Goal: Information Seeking & Learning: Find specific fact

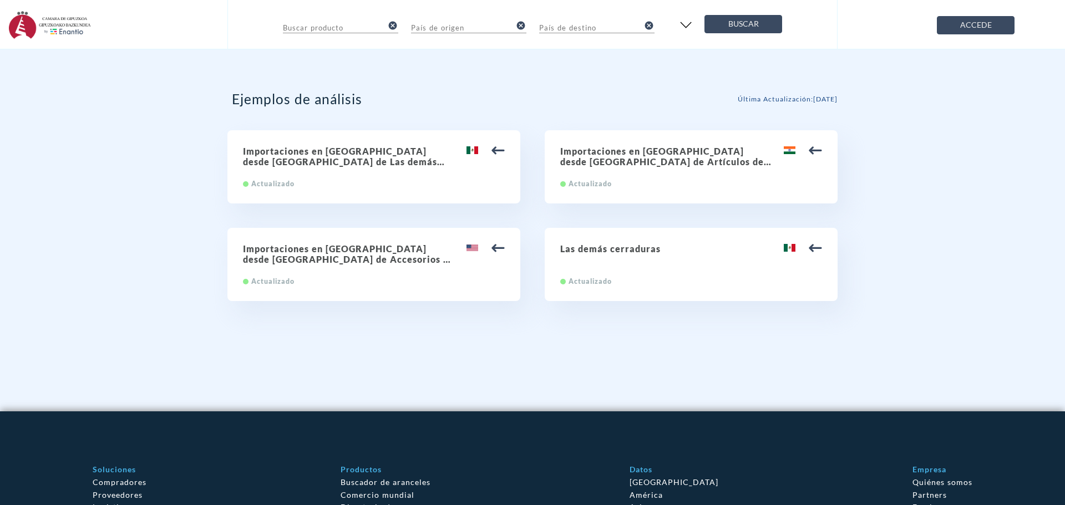
click at [329, 26] on input "text" at bounding box center [333, 26] width 100 height 13
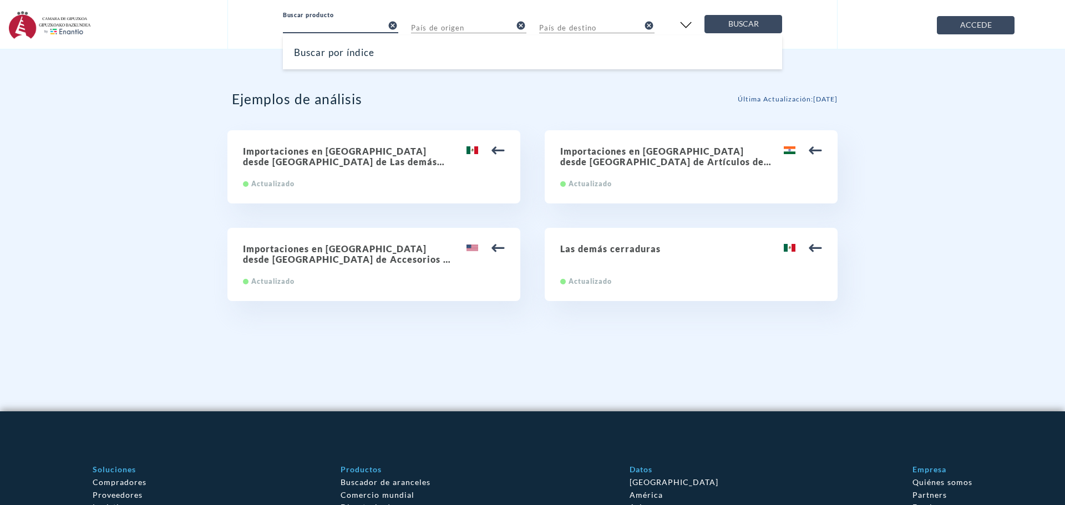
click at [474, 25] on input "text" at bounding box center [461, 26] width 100 height 13
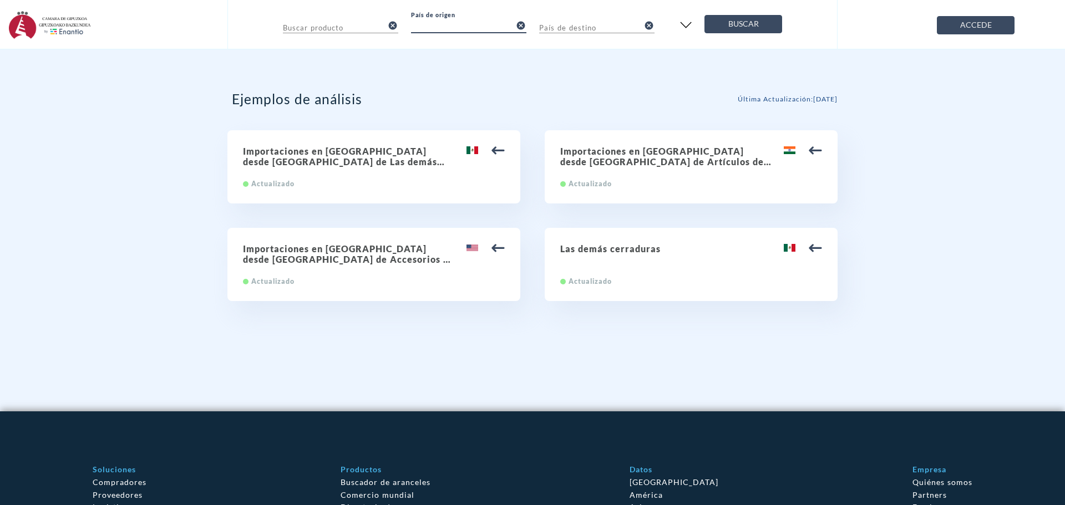
click at [588, 24] on input "text" at bounding box center [589, 26] width 100 height 13
click at [681, 152] on h2 "Importaciones en [GEOGRAPHIC_DATA] desde [GEOGRAPHIC_DATA] de Artículos de grif…" at bounding box center [691, 156] width 262 height 21
type input "84.81 Artículos de grifería y órganos similares para tuberías, calderas, depósi…"
type input "[GEOGRAPHIC_DATA]"
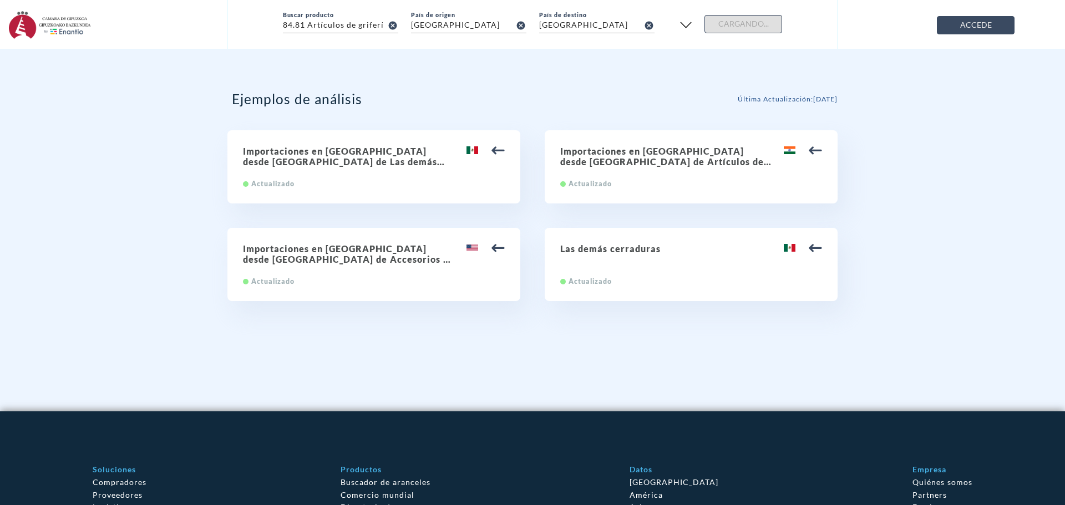
click at [605, 153] on h2 "Importaciones en [GEOGRAPHIC_DATA] desde [GEOGRAPHIC_DATA] de Artículos de grif…" at bounding box center [691, 156] width 262 height 21
click at [807, 150] on div at bounding box center [803, 150] width 38 height 13
click at [500, 154] on img at bounding box center [497, 150] width 13 height 13
type input "84.13.70 Las demás bombas centrífugas"
type input "[GEOGRAPHIC_DATA]"
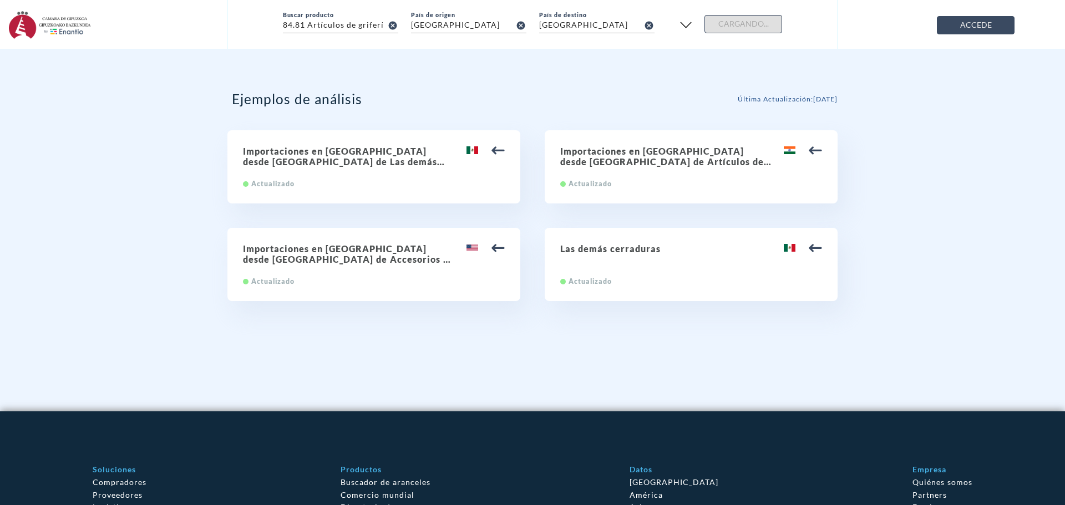
type input "[GEOGRAPHIC_DATA]"
